Goal: Task Accomplishment & Management: Manage account settings

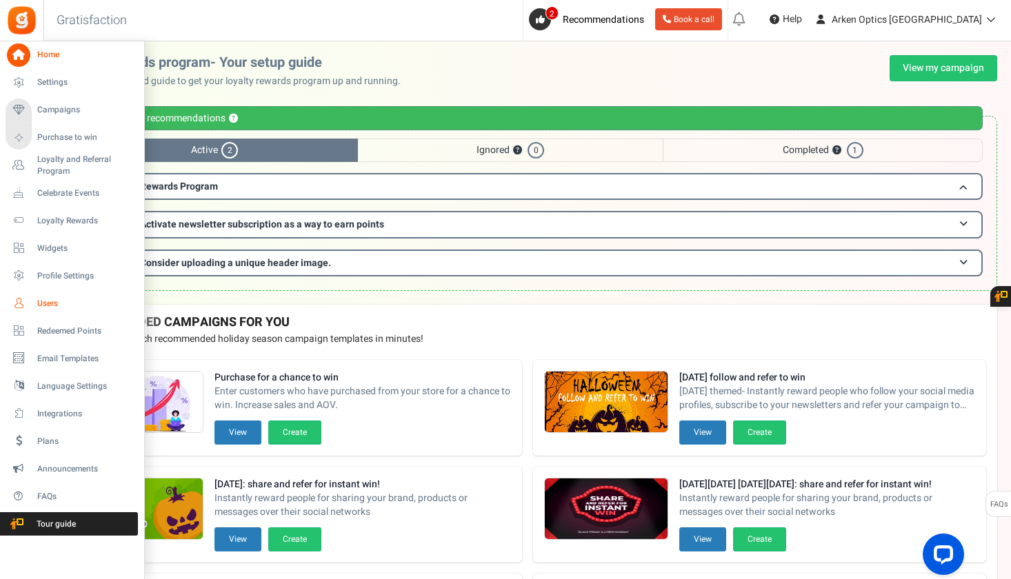
click at [18, 306] on icon at bounding box center [18, 303] width 23 height 23
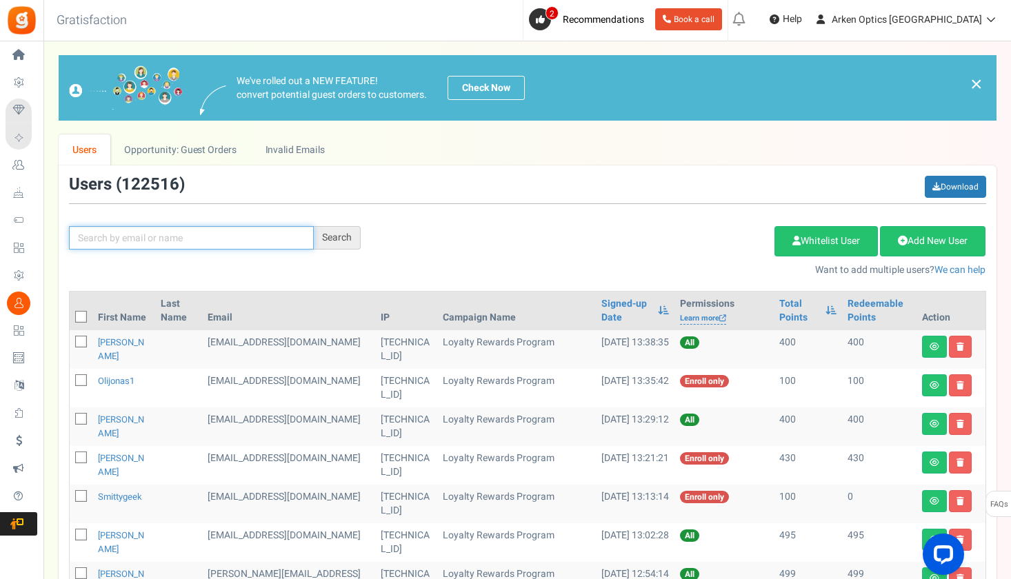
click at [187, 244] on input "text" at bounding box center [191, 237] width 245 height 23
paste input "[EMAIL_ADDRESS][DOMAIN_NAME]"
type input "[EMAIL_ADDRESS][DOMAIN_NAME]"
click at [340, 237] on div "Search" at bounding box center [337, 237] width 47 height 23
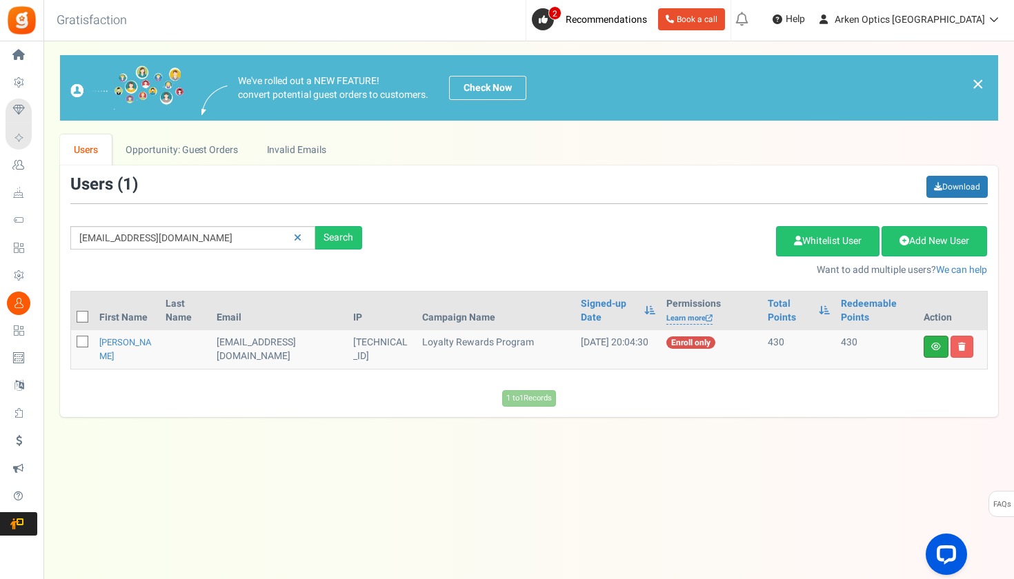
click at [936, 351] on link at bounding box center [936, 347] width 25 height 22
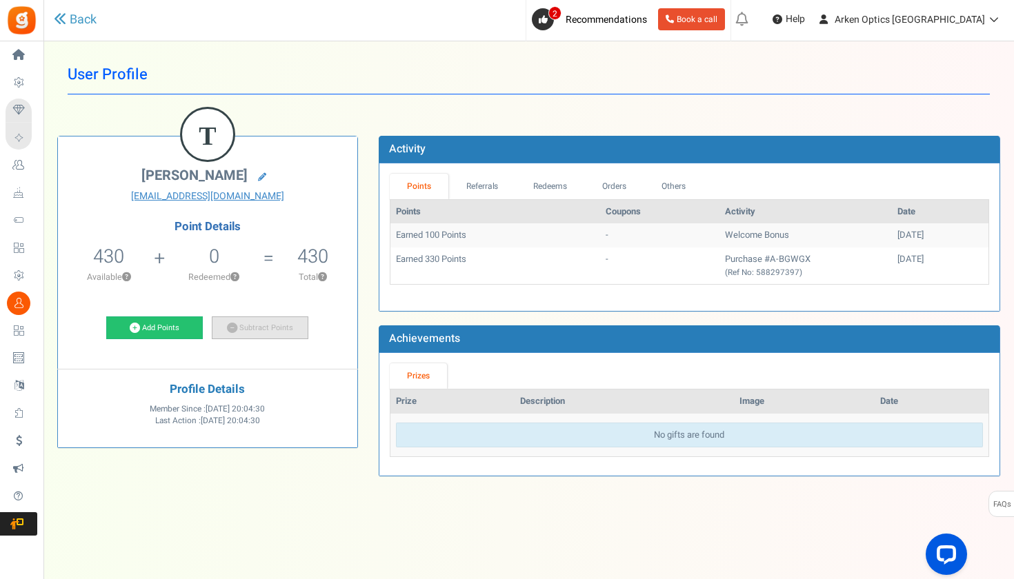
click at [295, 324] on link "Subtract Points" at bounding box center [260, 328] width 97 height 23
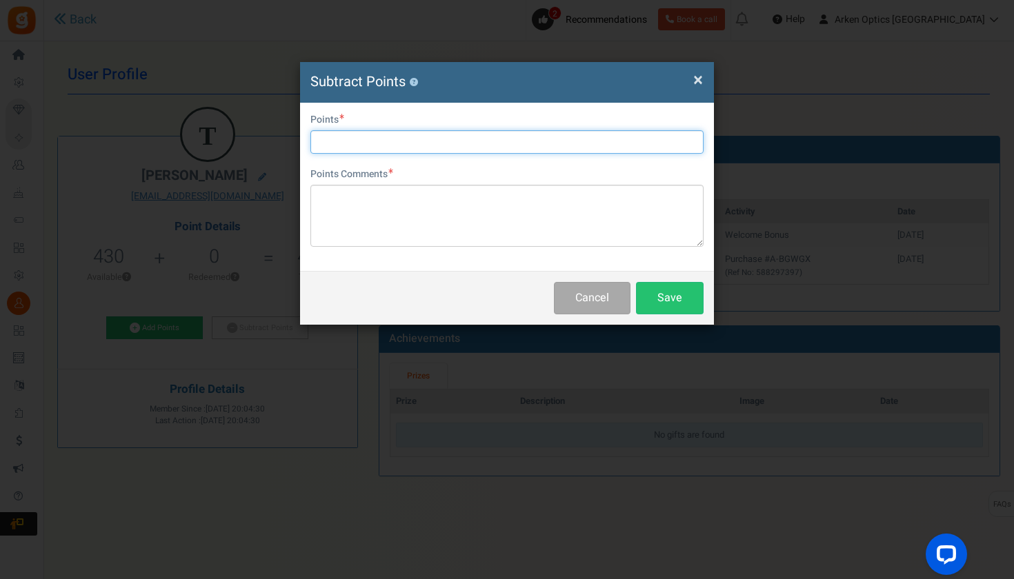
click at [411, 142] on input "text" at bounding box center [506, 141] width 393 height 23
type input "430"
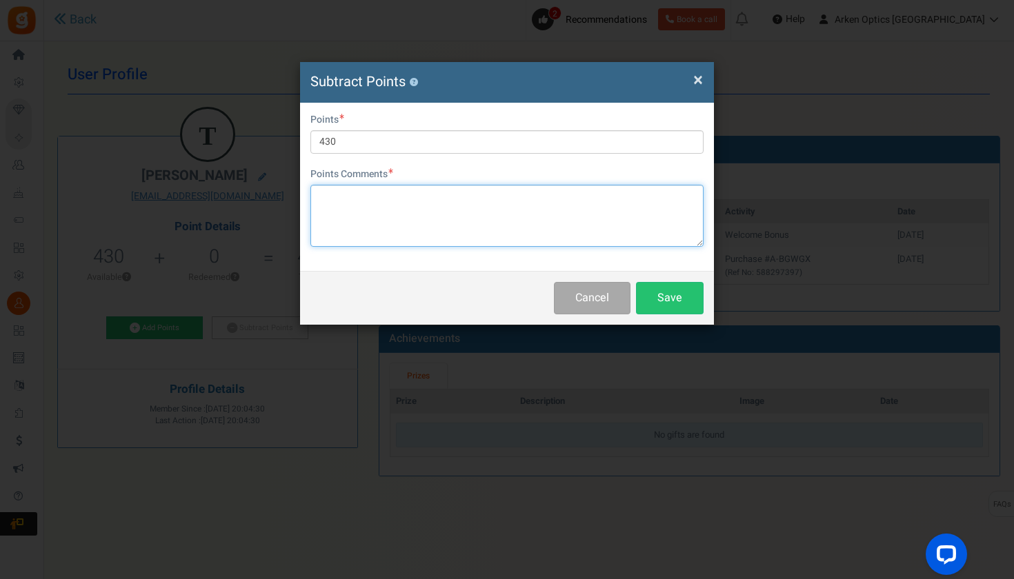
click at [413, 199] on textarea at bounding box center [506, 216] width 393 height 62
type textarea "wrong email address-[PERSON_NAME]"
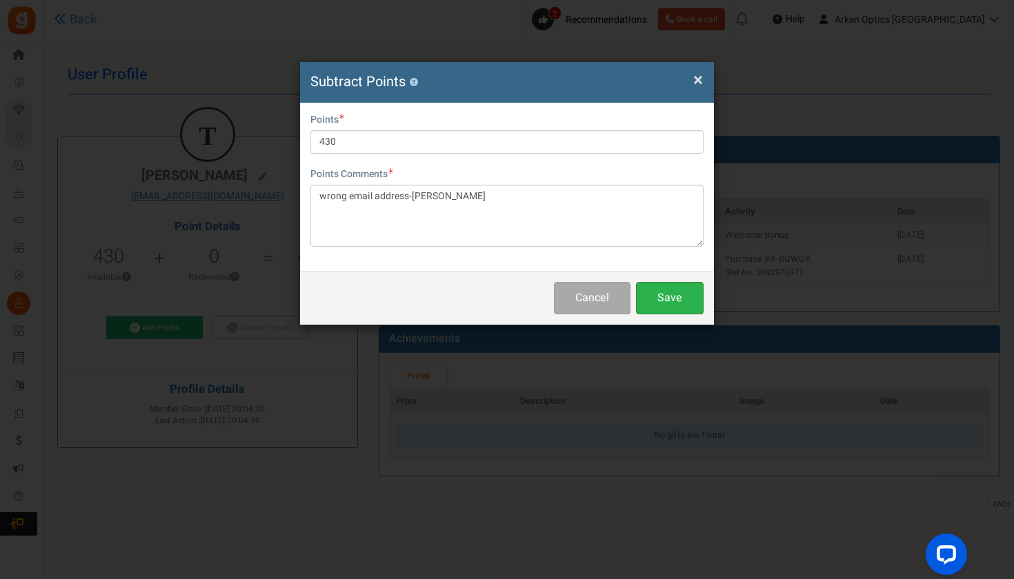
click at [685, 299] on button "Save" at bounding box center [670, 298] width 68 height 32
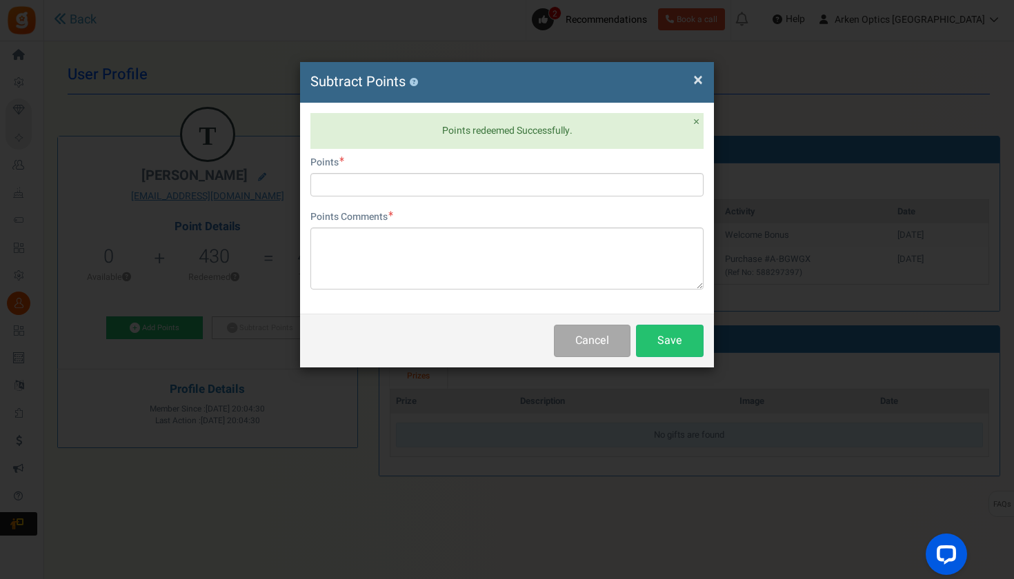
click at [697, 74] on span "×" at bounding box center [698, 80] width 10 height 26
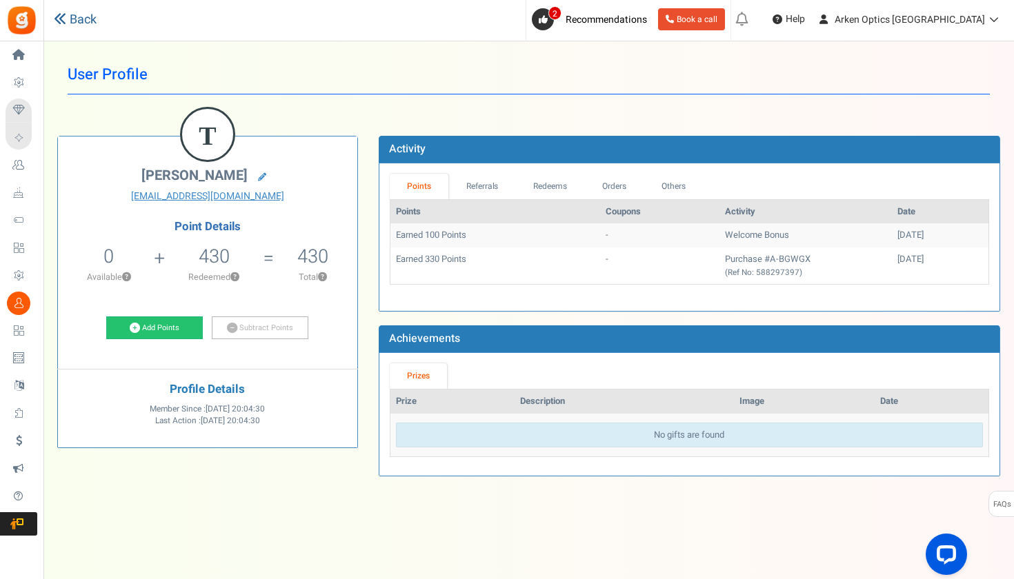
click at [89, 21] on link "Back" at bounding box center [75, 20] width 43 height 18
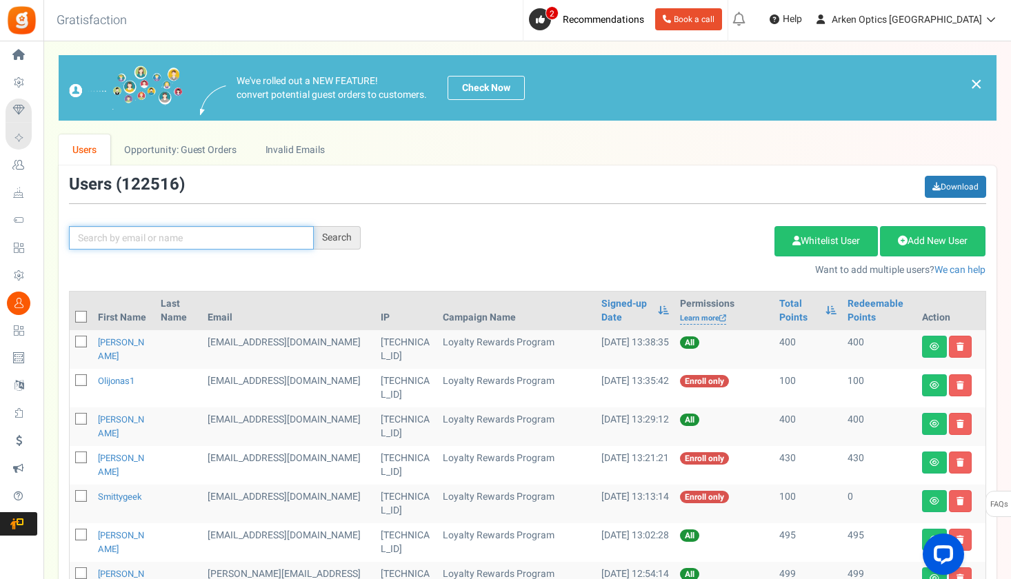
click at [126, 237] on input "text" at bounding box center [191, 237] width 245 height 23
paste input "[EMAIL_ADDRESS][DOMAIN_NAME]"
type input "[EMAIL_ADDRESS][DOMAIN_NAME]"
click at [350, 232] on div "Search" at bounding box center [337, 237] width 47 height 23
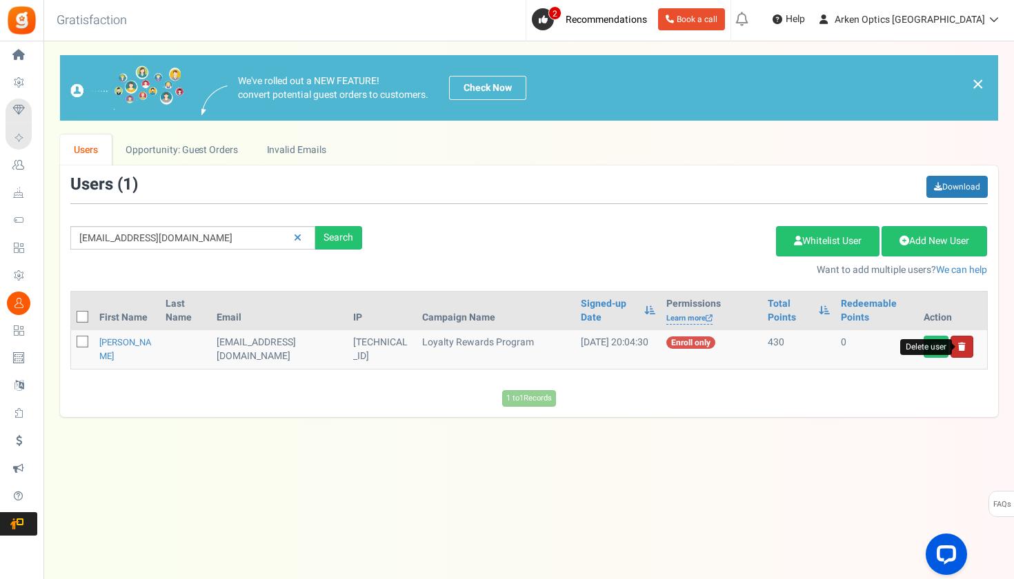
click at [964, 348] on icon at bounding box center [962, 347] width 8 height 8
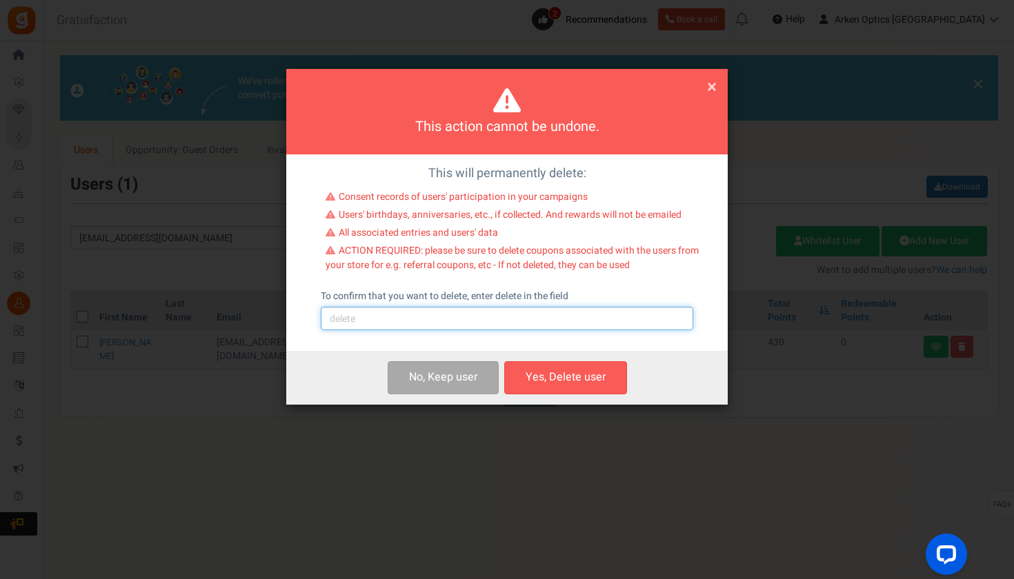
click at [457, 325] on input "text" at bounding box center [507, 318] width 372 height 23
type input "delete"
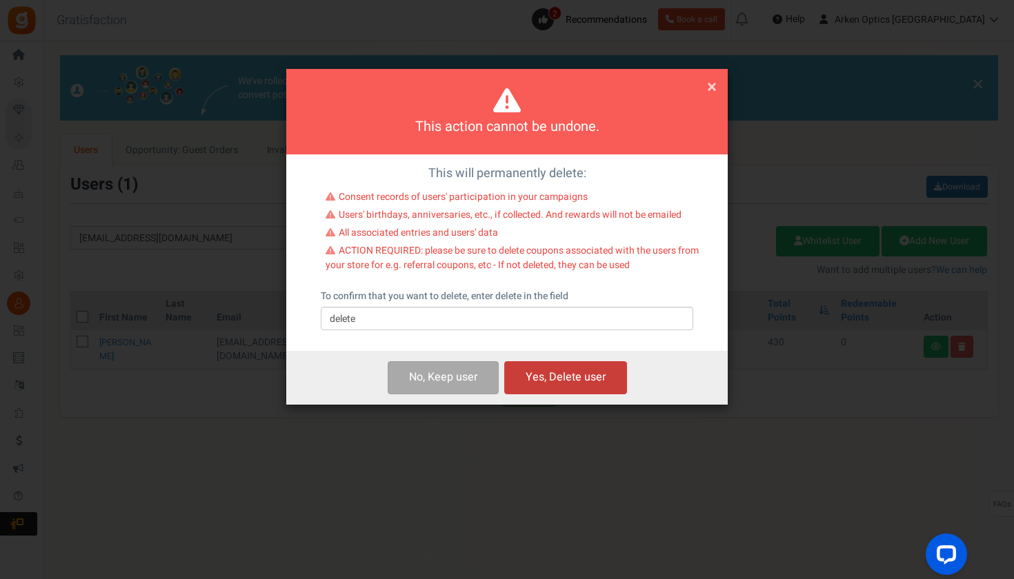
click at [588, 378] on button "Yes, Delete user" at bounding box center [565, 377] width 123 height 32
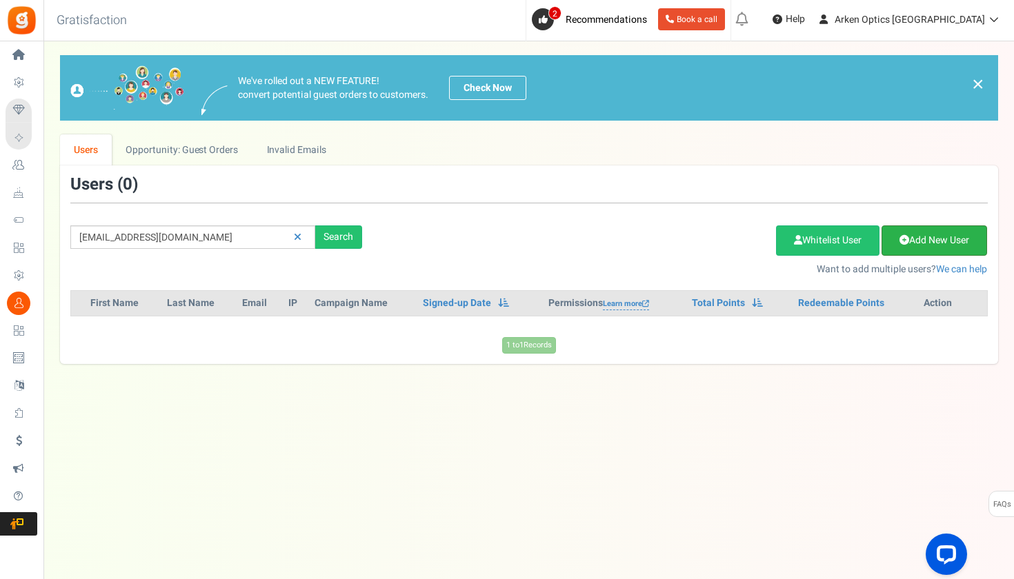
click at [914, 246] on link "Add New User" at bounding box center [935, 241] width 106 height 30
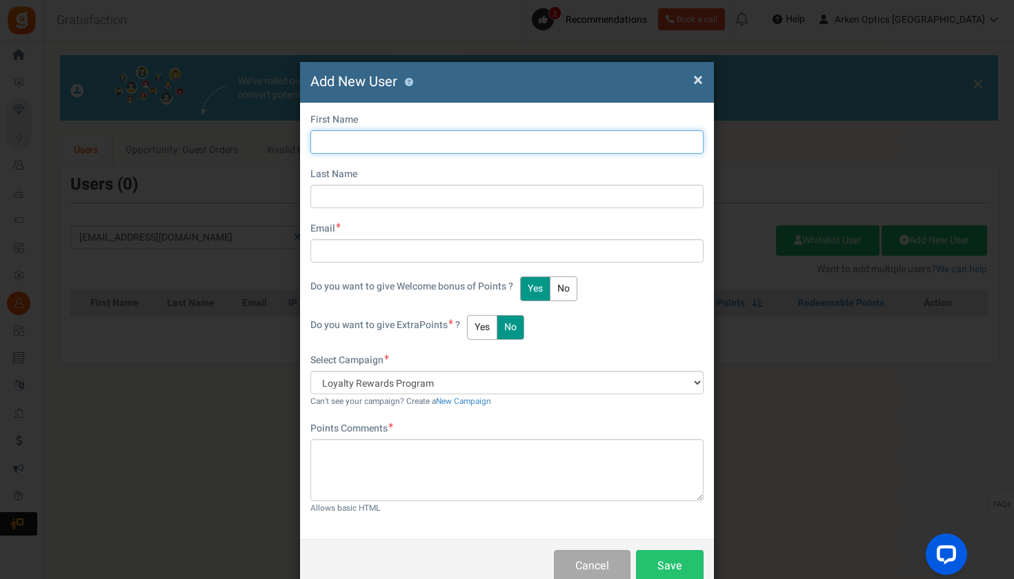
paste input "Talyn"
type input "Talyn"
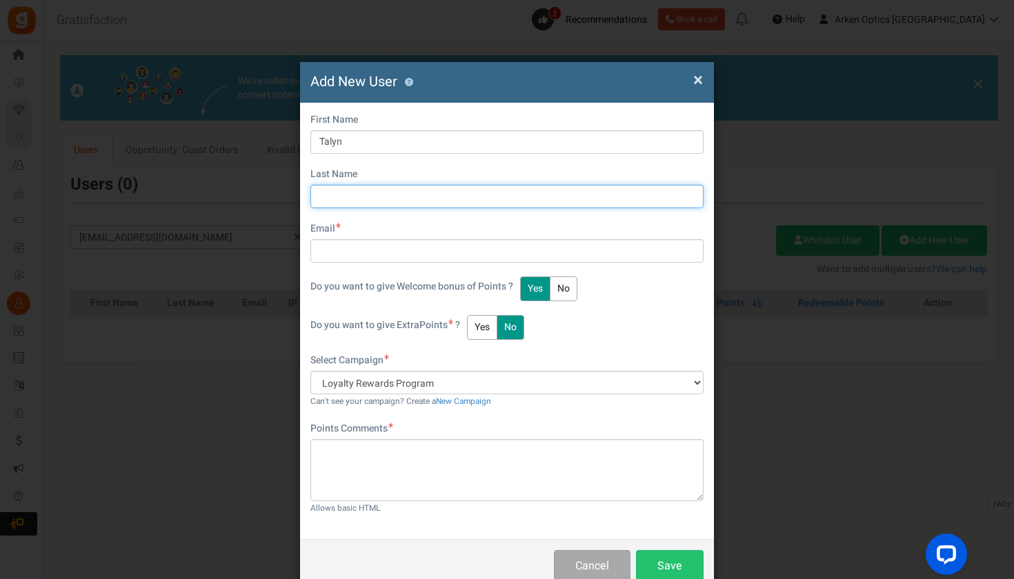
paste input "[PERSON_NAME]"
type input "[PERSON_NAME]"
click at [360, 263] on div "First Name [PERSON_NAME] Last Name [PERSON_NAME] Email Do you want to give Welc…" at bounding box center [506, 207] width 393 height 188
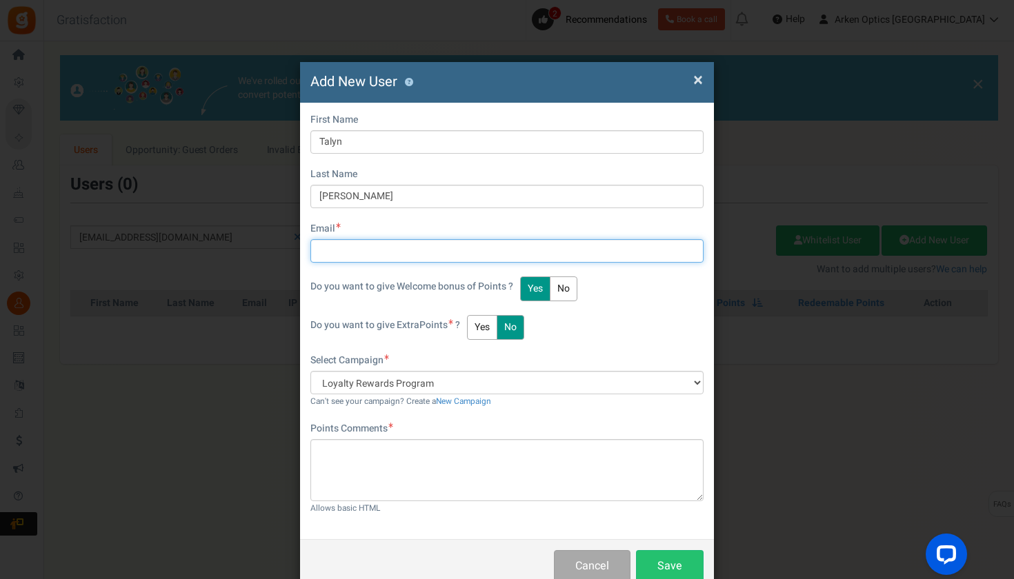
paste input "[EMAIL_ADDRESS][DOMAIN_NAME]"
type input "[EMAIL_ADDRESS][DOMAIN_NAME]"
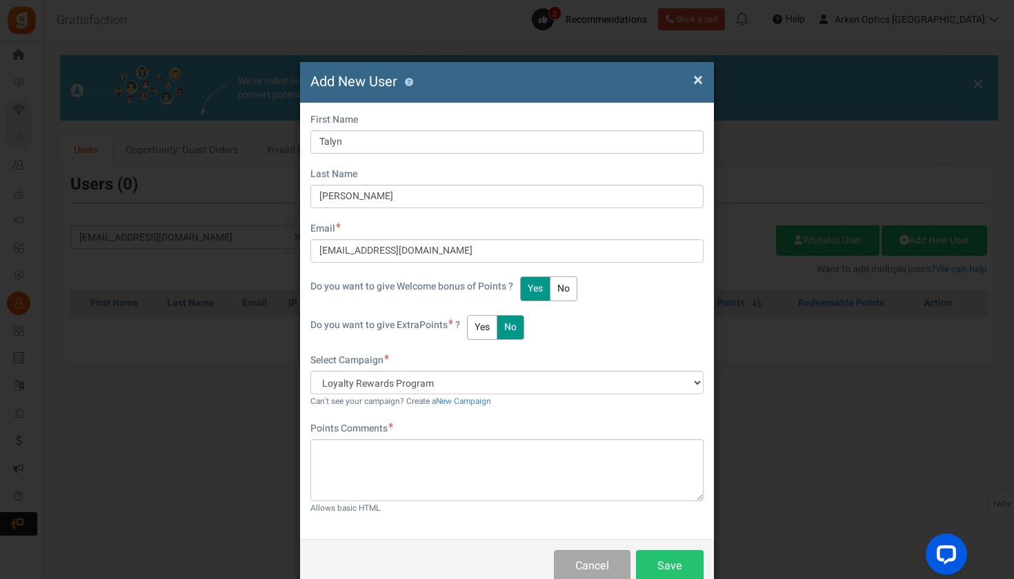
click at [565, 292] on button "No" at bounding box center [564, 289] width 28 height 25
click at [480, 327] on button "Yes" at bounding box center [482, 327] width 30 height 25
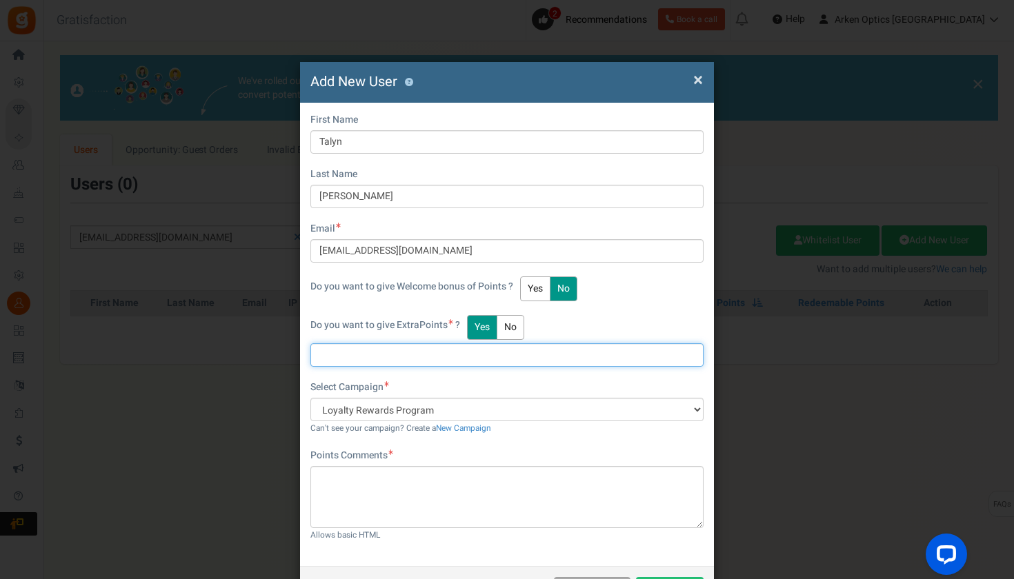
click at [472, 357] on input "text" at bounding box center [506, 354] width 393 height 23
type input "430"
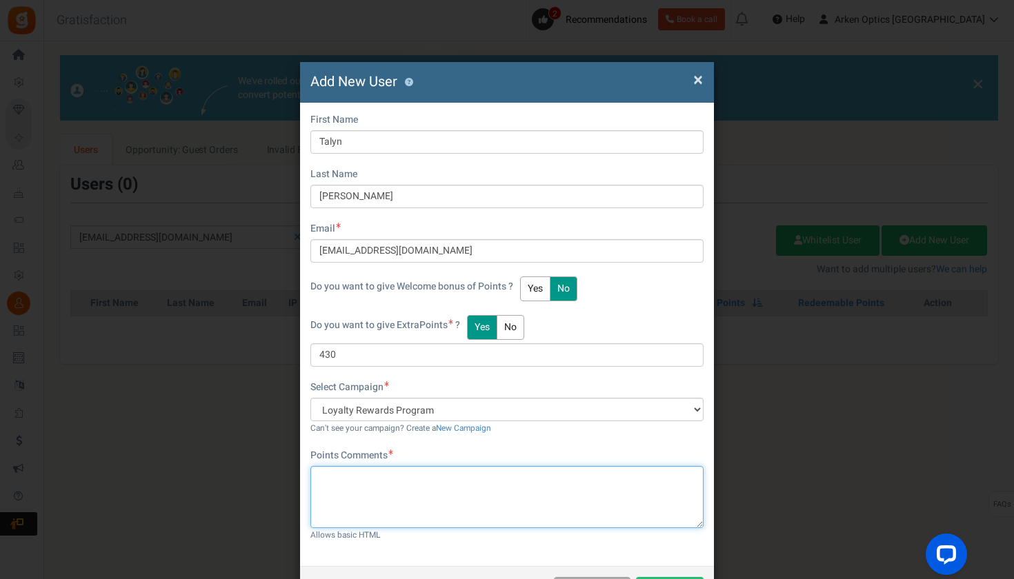
click at [441, 488] on textarea at bounding box center [506, 497] width 393 height 62
type textarea "making loyalty account with correct email address-RAY"
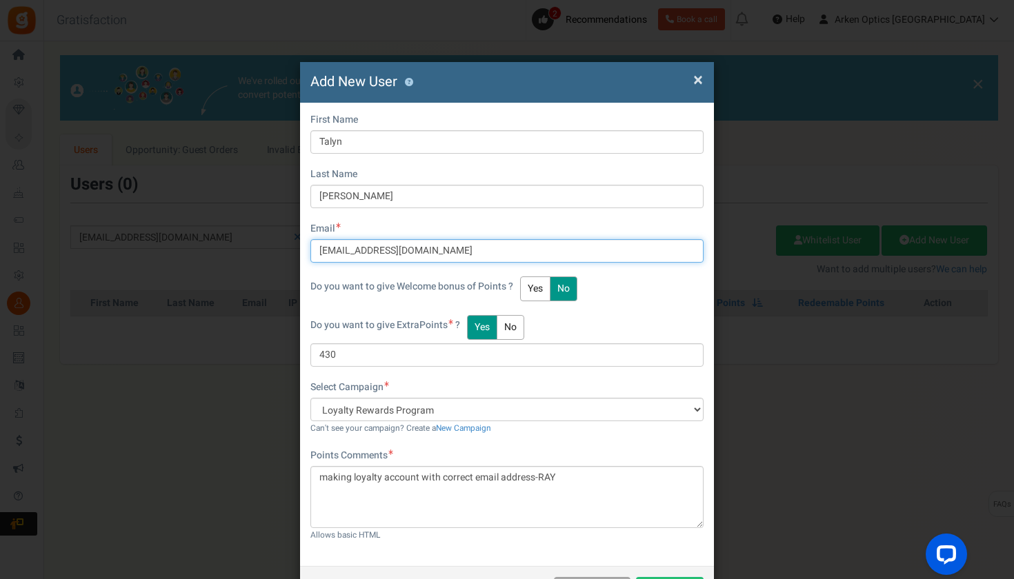
click at [448, 249] on input "[EMAIL_ADDRESS][DOMAIN_NAME]" at bounding box center [506, 250] width 393 height 23
paste input "[EMAIL_ADDRESS][DOMAIN_NAME]"
type input "[EMAIL_ADDRESS][DOMAIN_NAME]"
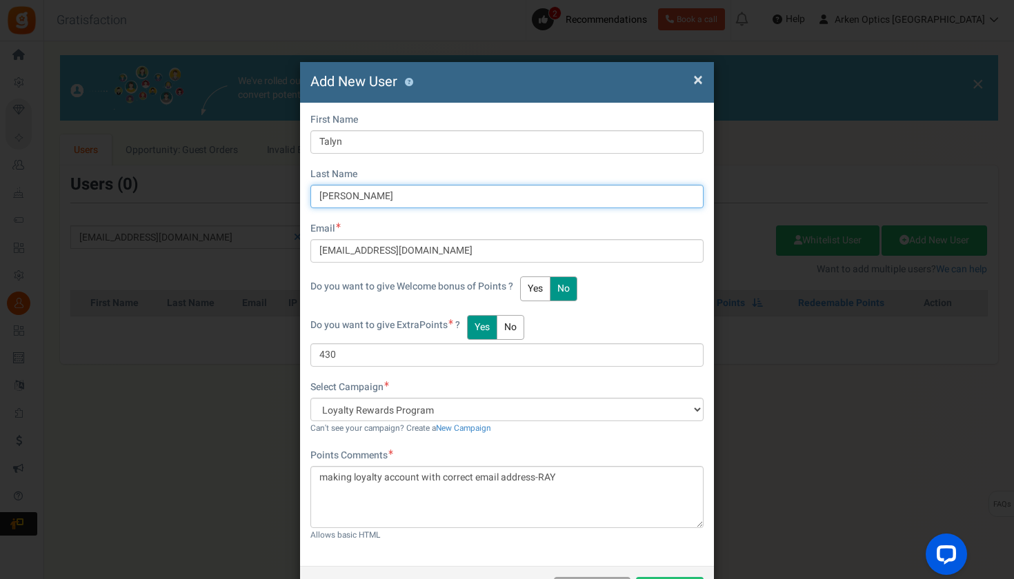
click at [419, 195] on input "[PERSON_NAME]" at bounding box center [506, 196] width 393 height 23
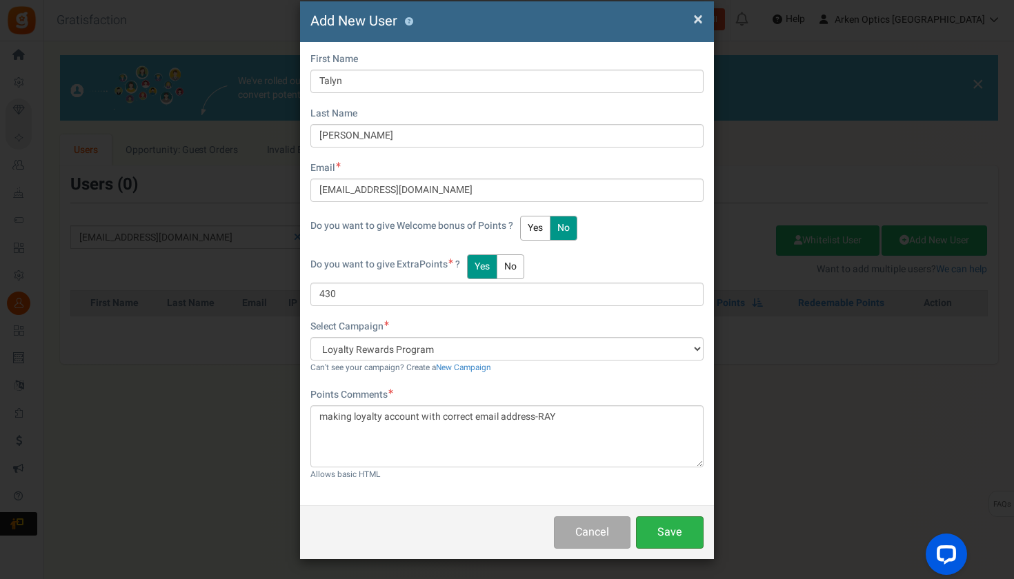
click at [673, 528] on button "Save" at bounding box center [670, 533] width 68 height 32
